Goal: Information Seeking & Learning: Understand process/instructions

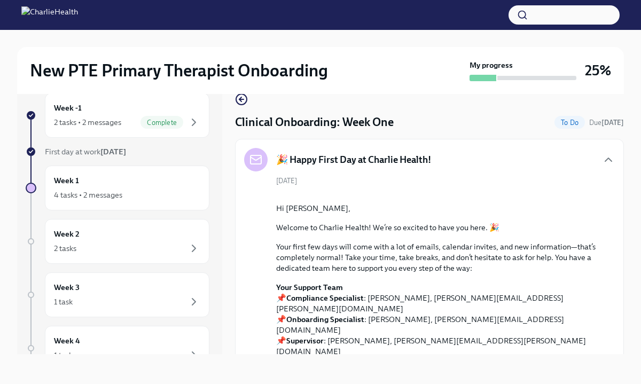
scroll to position [2093, 0]
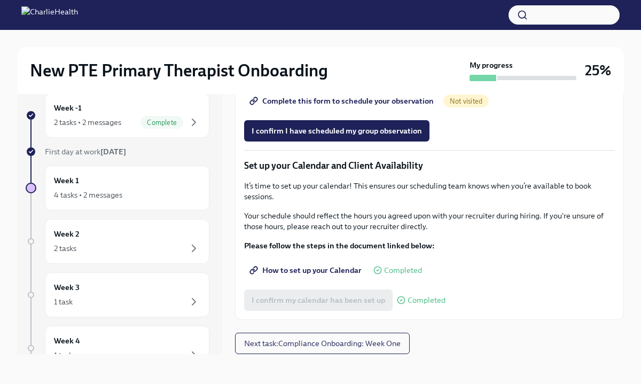
click at [311, 76] on span "Group Observation Instructions" at bounding box center [312, 71] width 123 height 11
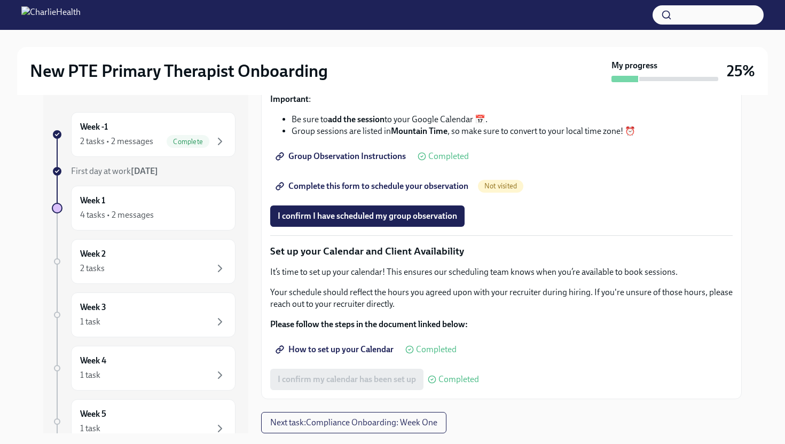
scroll to position [0, 0]
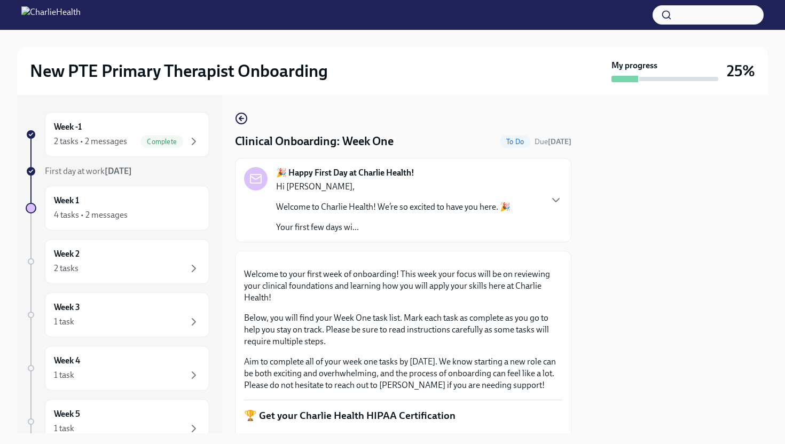
click at [640, 269] on div at bounding box center [676, 264] width 184 height 338
click at [596, 333] on div at bounding box center [676, 264] width 184 height 338
click at [537, 304] on p "Welcome to your first week of onboarding! This week your focus will be on revie…" at bounding box center [403, 286] width 318 height 35
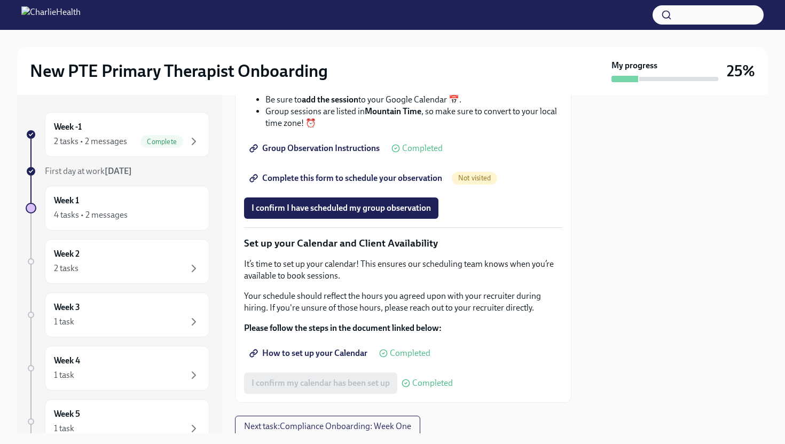
scroll to position [1537, 0]
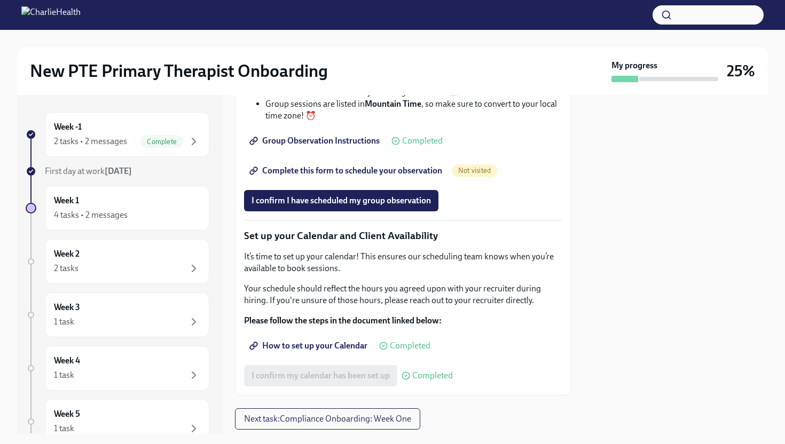
click at [335, 146] on span "Group Observation Instructions" at bounding box center [315, 141] width 128 height 11
click at [421, 176] on span "Complete this form to schedule your observation" at bounding box center [346, 170] width 191 height 11
click at [386, 206] on span "I confirm I have scheduled my group observation" at bounding box center [340, 200] width 179 height 11
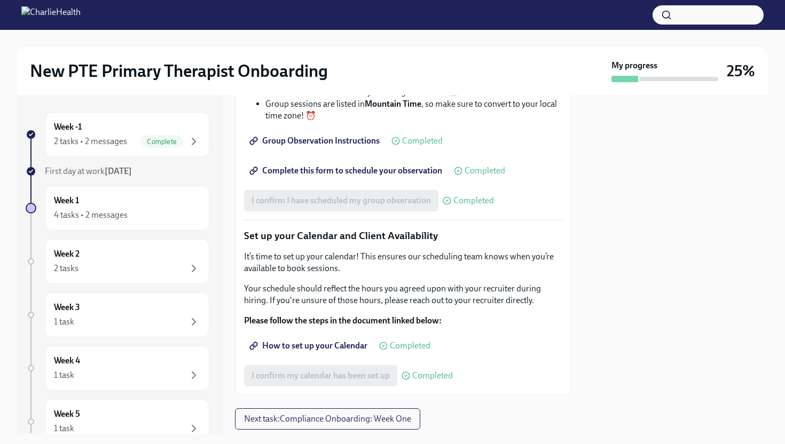
click at [640, 254] on div at bounding box center [676, 264] width 184 height 338
click at [640, 330] on div at bounding box center [676, 264] width 184 height 338
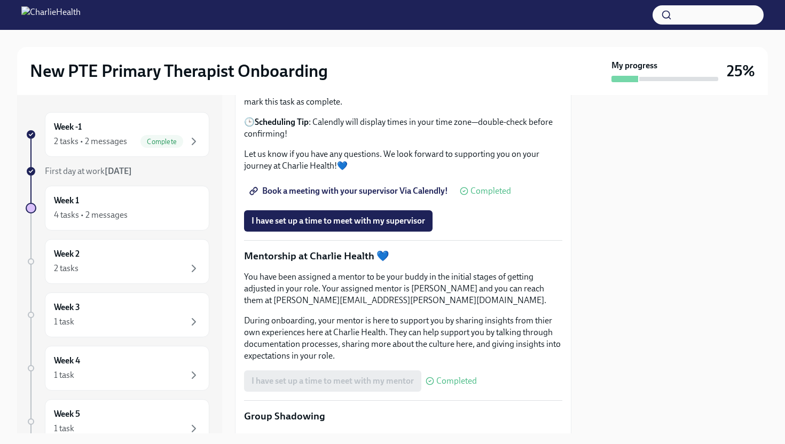
scroll to position [978, 0]
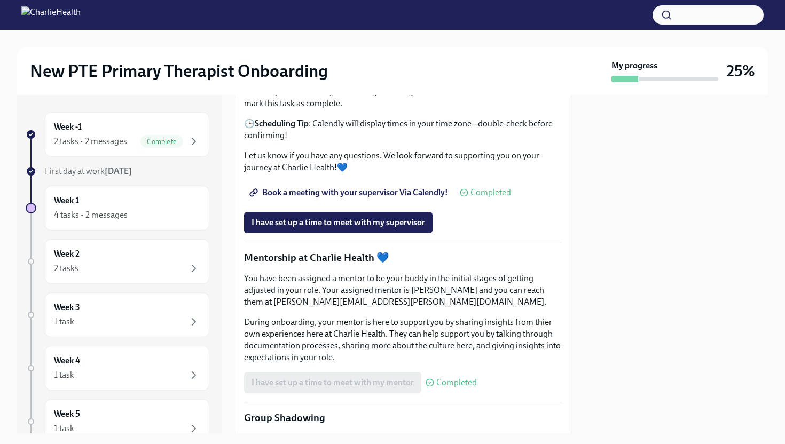
click at [438, 198] on span "Book a meeting with your supervisor Via Calendly!" at bounding box center [349, 192] width 196 height 11
click at [330, 173] on p "Let us know if you have any questions. We look forward to supporting you on you…" at bounding box center [403, 161] width 318 height 23
click at [346, 66] on p "Schedule your Supervisor Meeting" at bounding box center [403, 59] width 318 height 14
click at [327, 228] on span "I have set up a time to meet with my supervisor" at bounding box center [337, 222] width 173 height 11
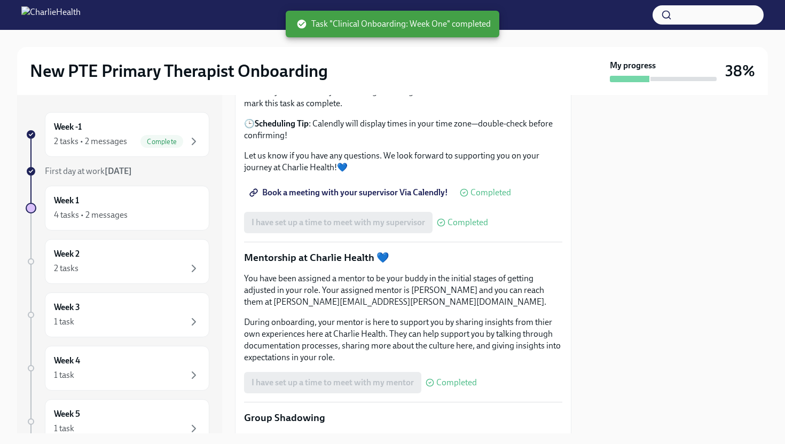
click at [640, 273] on div at bounding box center [676, 264] width 184 height 338
click at [640, 272] on div at bounding box center [676, 264] width 184 height 338
click at [640, 221] on div at bounding box center [676, 264] width 184 height 338
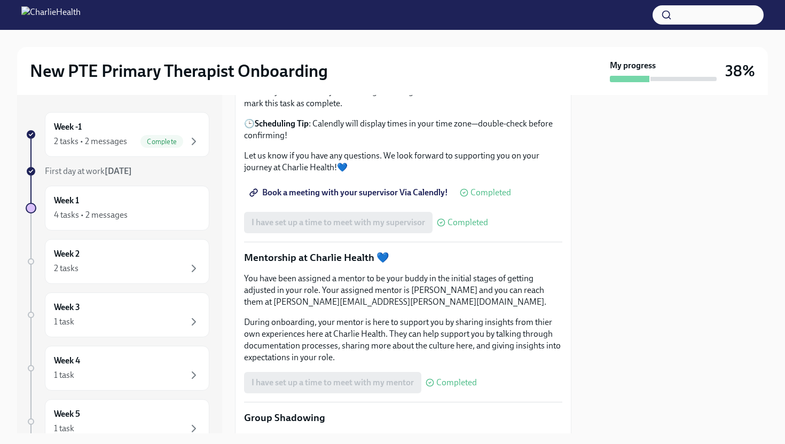
click at [568, 362] on div "Welcome to your first week of onboarding! This week your focus will be on revie…" at bounding box center [403, 114] width 336 height 1682
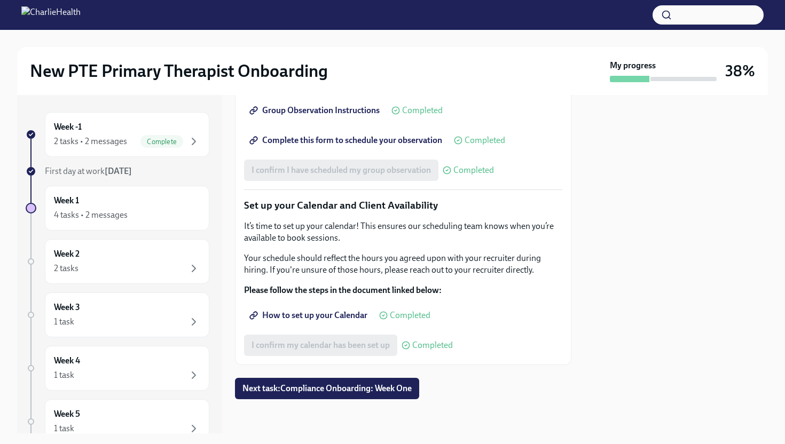
scroll to position [1661, 0]
click at [334, 383] on span "Next task : Compliance Onboarding: Week One" at bounding box center [326, 388] width 169 height 11
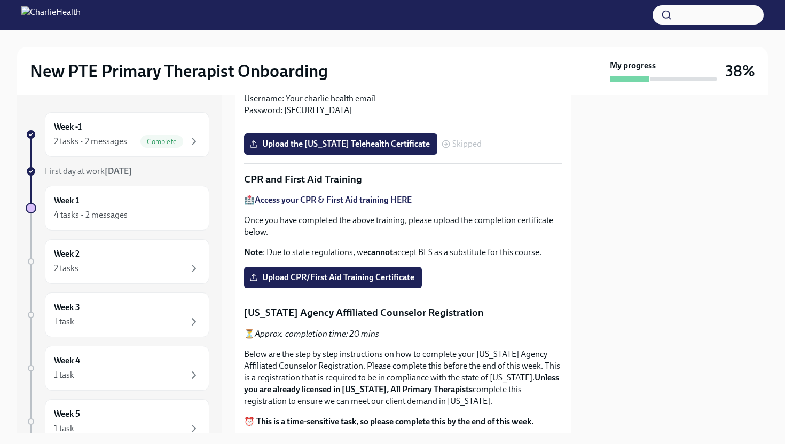
scroll to position [427, 0]
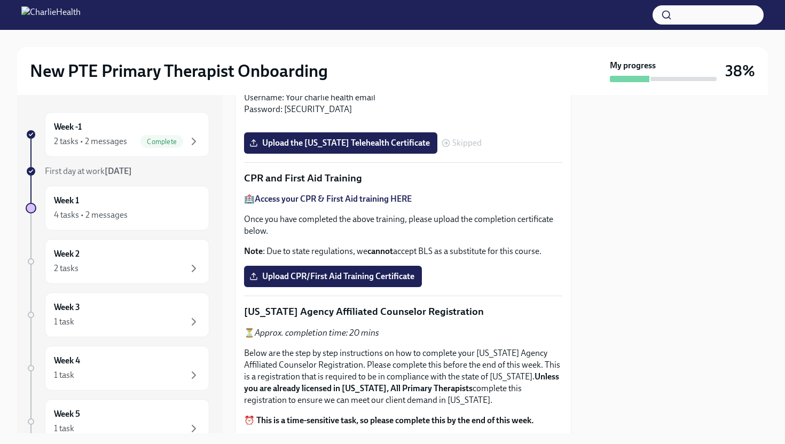
click at [640, 246] on div at bounding box center [676, 264] width 184 height 338
click at [640, 244] on div at bounding box center [676, 264] width 184 height 338
click at [557, 124] on button "Zoom image" at bounding box center [403, 124] width 318 height 0
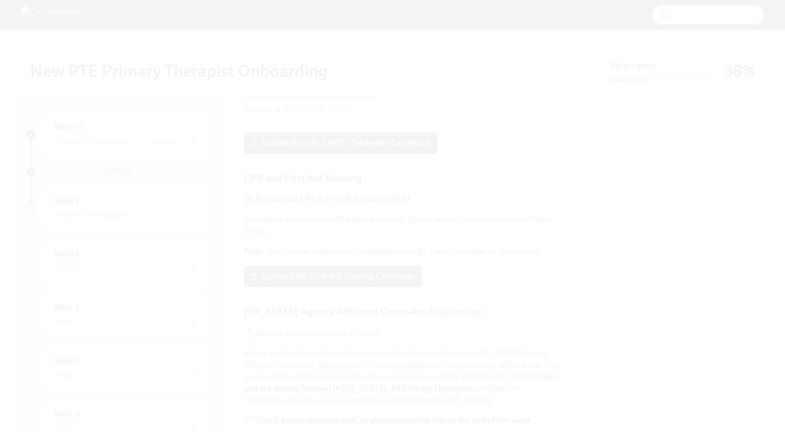
click at [557, 262] on button "Unzoom image" at bounding box center [392, 222] width 785 height 444
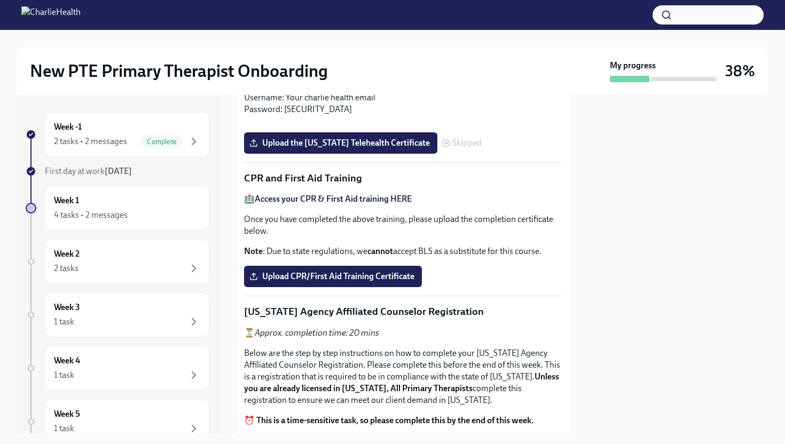
click at [598, 206] on div at bounding box center [676, 264] width 184 height 338
click at [547, 99] on p "Click HERE to access Relias Username: Your charlie health email Password: [SECU…" at bounding box center [403, 97] width 318 height 35
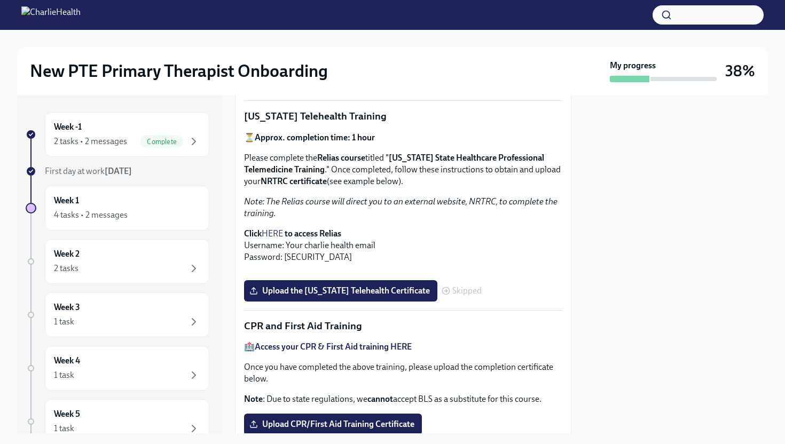
scroll to position [278, 0]
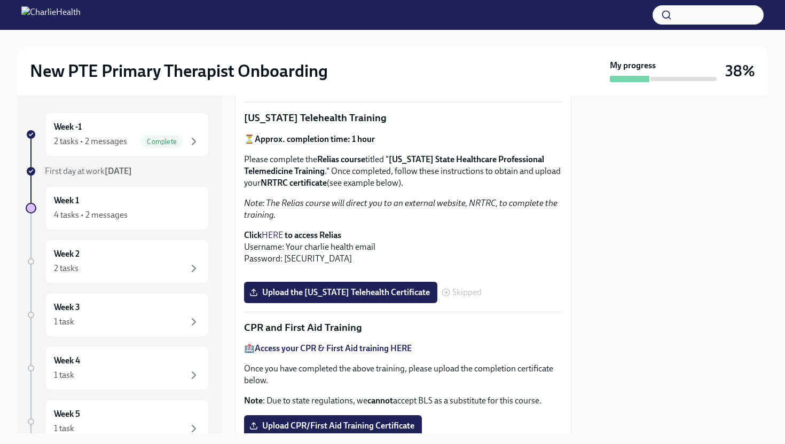
click at [605, 219] on div at bounding box center [676, 264] width 184 height 338
click at [619, 207] on div at bounding box center [676, 264] width 184 height 338
click at [538, 251] on p "Click HERE to access Relias Username: Your charlie health email Password: [SECU…" at bounding box center [403, 247] width 318 height 35
